Goal: Task Accomplishment & Management: Use online tool/utility

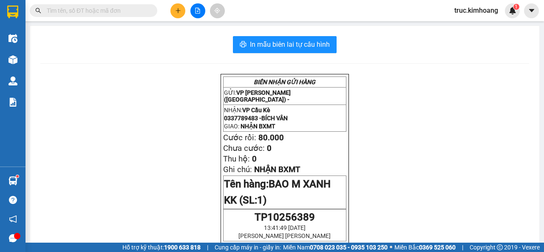
click at [107, 11] on input "text" at bounding box center [97, 10] width 100 height 9
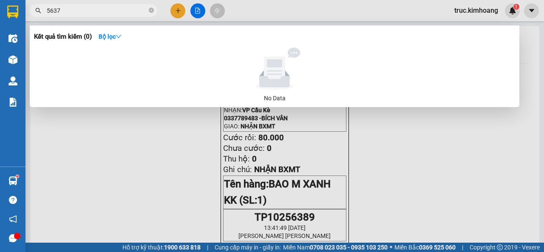
type input "56379"
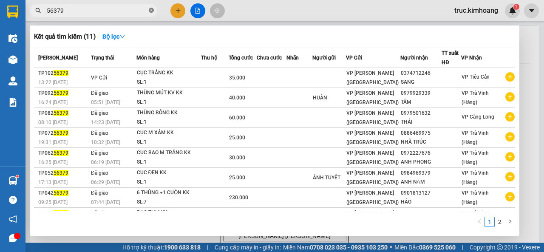
click at [149, 13] on icon "close-circle" at bounding box center [151, 10] width 5 height 5
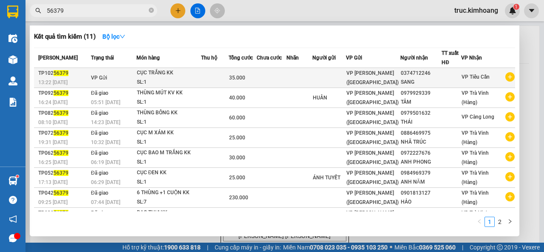
type input "56379"
click at [169, 72] on div "CỤC TRẮNG KK" at bounding box center [169, 72] width 64 height 9
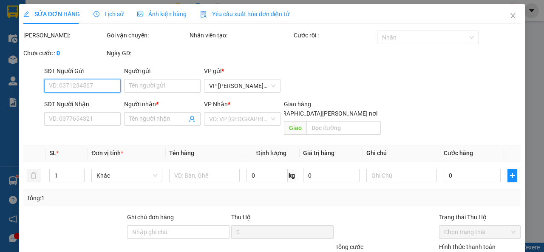
type input "0374712246"
type input "SANG"
type input "35.000"
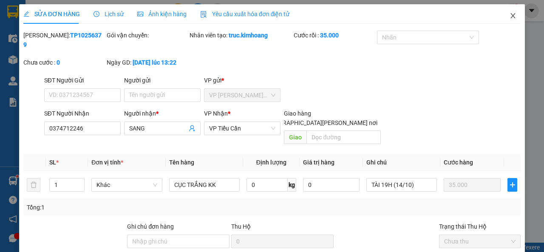
click at [509, 16] on icon "close" at bounding box center [512, 15] width 7 height 7
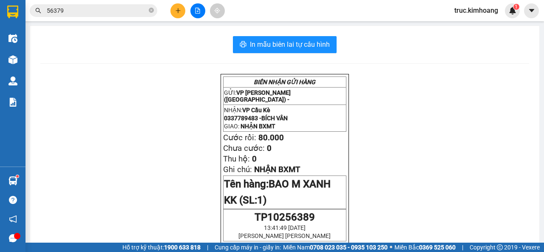
click at [113, 12] on input "56379" at bounding box center [97, 10] width 100 height 9
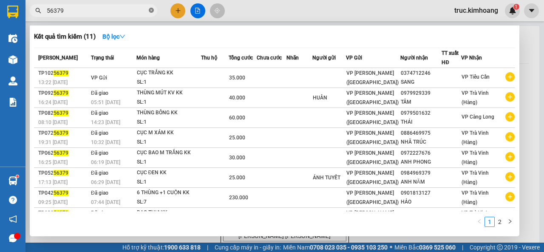
click at [151, 10] on icon "close-circle" at bounding box center [151, 10] width 5 height 5
